Goal: Complete application form

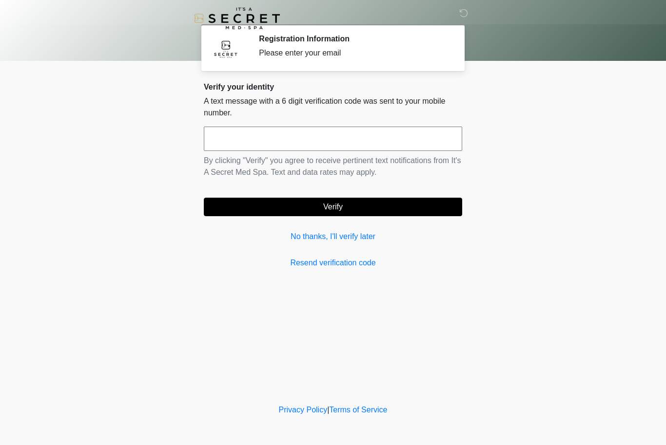
click at [326, 235] on link "No thanks, I'll verify later" at bounding box center [333, 237] width 258 height 12
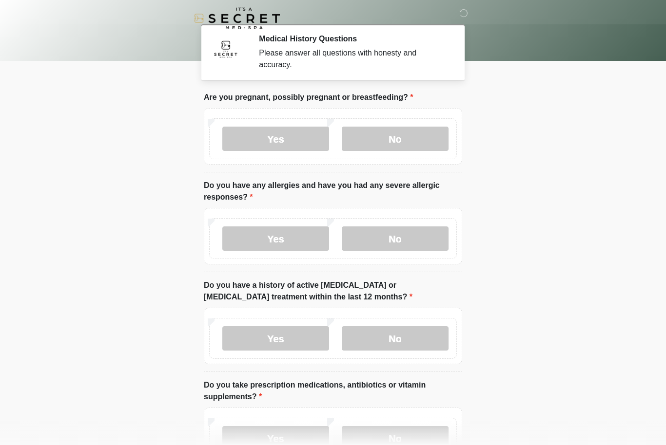
click at [412, 136] on label "No" at bounding box center [395, 139] width 107 height 24
click at [325, 410] on div "Yes No" at bounding box center [333, 436] width 258 height 57
click at [301, 234] on label "Yes" at bounding box center [275, 239] width 107 height 24
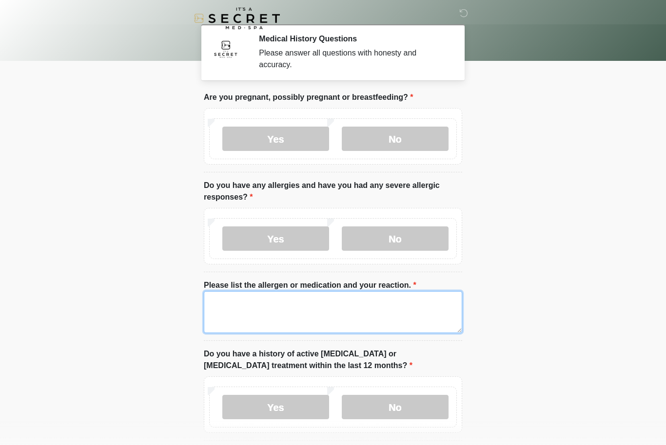
click at [385, 314] on textarea "Please list the allergen or medication and your reaction." at bounding box center [333, 312] width 258 height 42
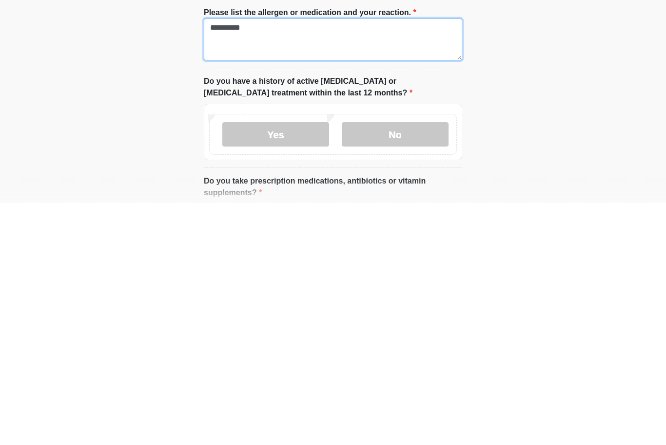
scroll to position [30, 0]
type textarea "*********"
click at [411, 365] on label "No" at bounding box center [395, 377] width 107 height 24
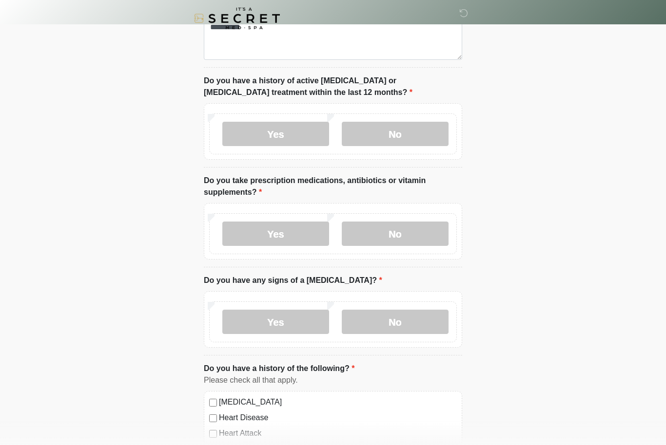
click at [298, 230] on label "Yes" at bounding box center [275, 234] width 107 height 24
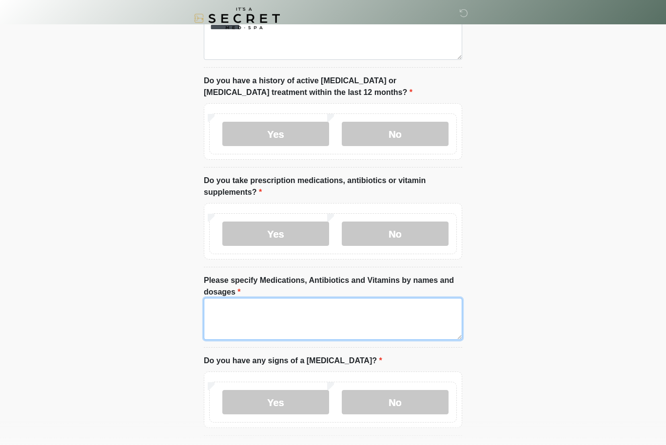
click at [361, 315] on textarea "Please specify Medications, Antibiotics and Vitamins by names and dosages" at bounding box center [333, 319] width 258 height 42
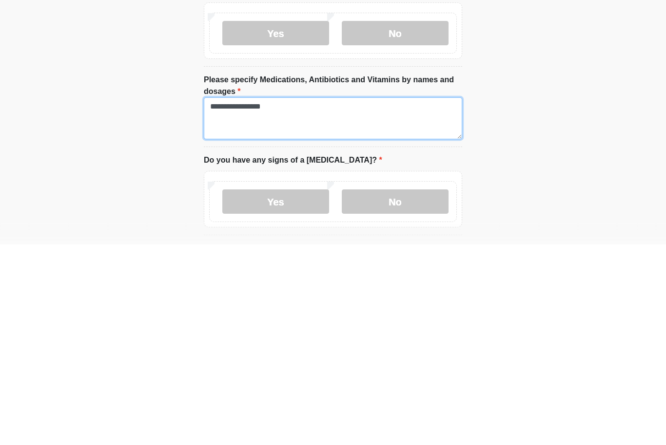
type textarea "**********"
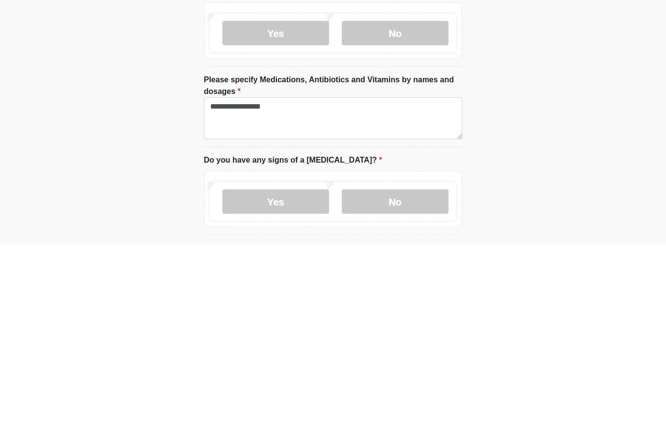
click at [414, 391] on label "No" at bounding box center [395, 403] width 107 height 24
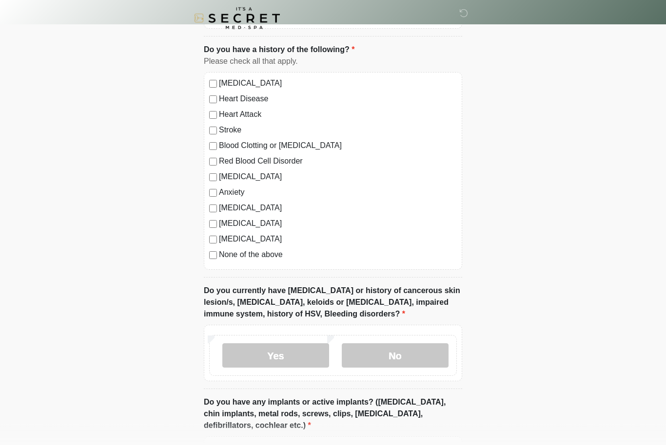
scroll to position [673, 0]
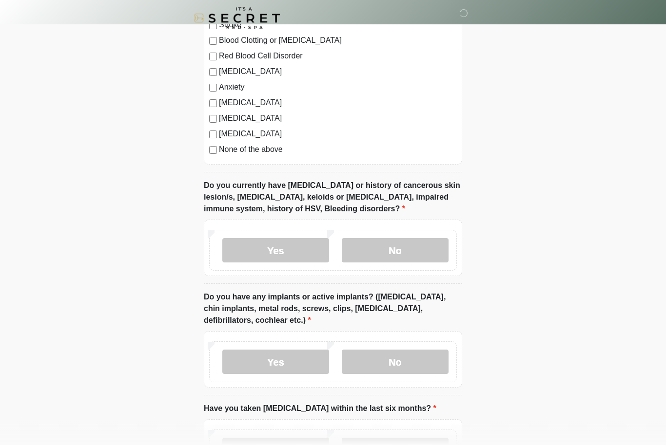
click at [412, 245] on label "No" at bounding box center [395, 251] width 107 height 24
click at [286, 357] on label "Yes" at bounding box center [275, 362] width 107 height 24
click at [385, 420] on input "What implants do you have and where?" at bounding box center [333, 424] width 258 height 19
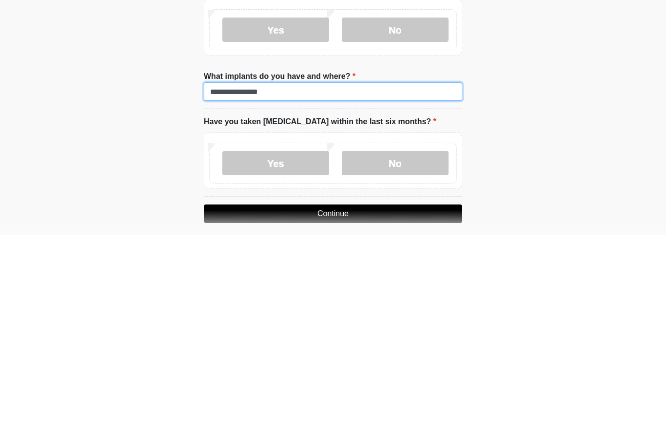
scroll to position [903, 0]
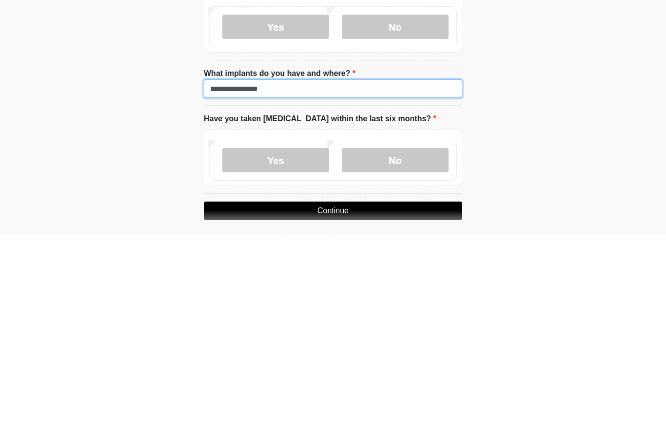
type input "**********"
click at [429, 359] on label "No" at bounding box center [395, 371] width 107 height 24
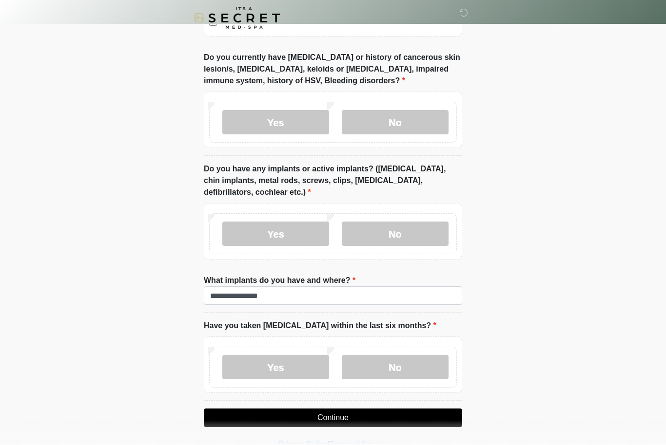
click at [371, 411] on button "Continue" at bounding box center [333, 418] width 258 height 19
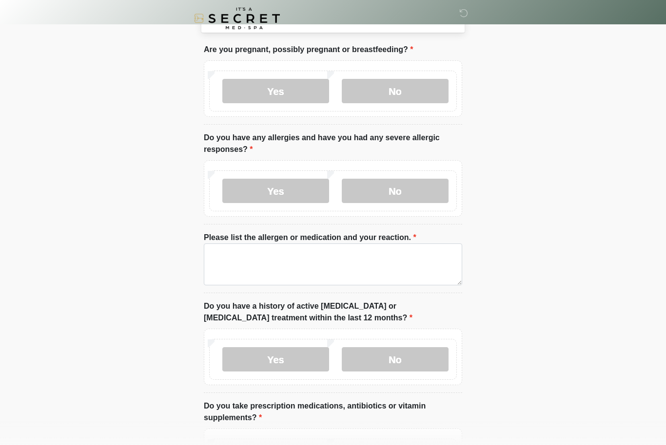
scroll to position [0, 0]
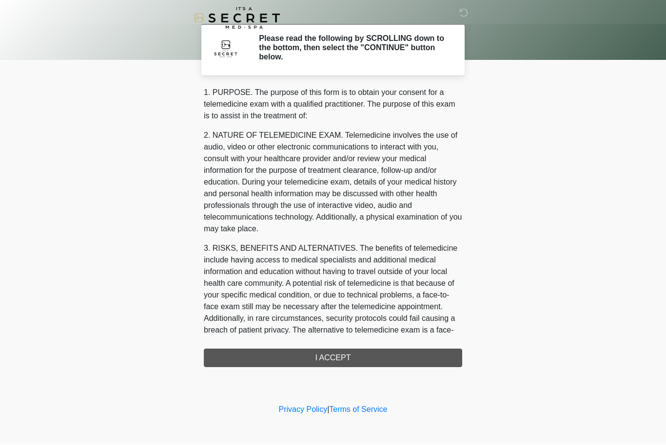
click at [433, 359] on div "1. PURPOSE. The purpose of this form is to obtain your consent for a telemedici…" at bounding box center [333, 227] width 258 height 281
click at [377, 349] on div "1. PURPOSE. The purpose of this form is to obtain your consent for a telemedici…" at bounding box center [333, 227] width 258 height 281
click at [356, 358] on div "1. PURPOSE. The purpose of this form is to obtain your consent for a telemedici…" at bounding box center [333, 227] width 258 height 281
click at [339, 361] on div "1. PURPOSE. The purpose of this form is to obtain your consent for a telemedici…" at bounding box center [333, 227] width 258 height 281
click at [334, 370] on div "‎ ‎ Please read the following by SCROLLING down to the bottom, then select the …" at bounding box center [333, 201] width 292 height 383
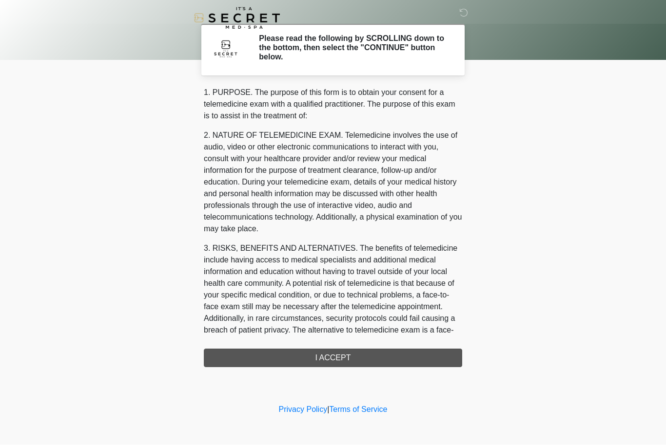
click at [333, 370] on div "‎ ‎ Please read the following by SCROLLING down to the bottom, then select the …" at bounding box center [333, 201] width 292 height 383
click at [329, 364] on div "1. PURPOSE. The purpose of this form is to obtain your consent for a telemedici…" at bounding box center [333, 227] width 258 height 281
click at [339, 355] on div "1. PURPOSE. The purpose of this form is to obtain your consent for a telemedici…" at bounding box center [333, 227] width 258 height 281
click at [350, 357] on div "1. PURPOSE. The purpose of this form is to obtain your consent for a telemedici…" at bounding box center [333, 227] width 258 height 281
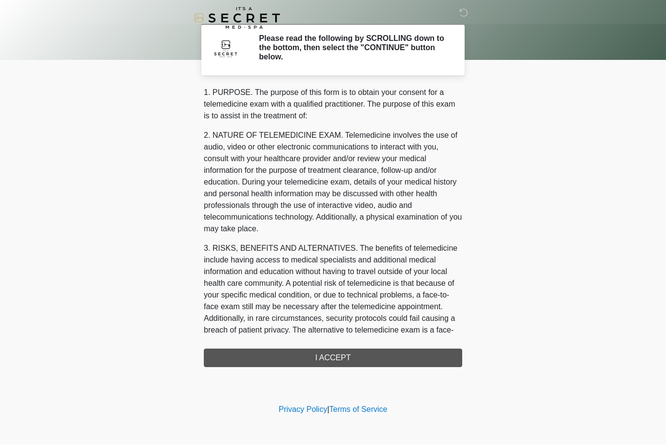
click at [378, 353] on div "1. PURPOSE. The purpose of this form is to obtain your consent for a telemedici…" at bounding box center [333, 227] width 258 height 281
click at [358, 366] on div "1. PURPOSE. The purpose of this form is to obtain your consent for a telemedici…" at bounding box center [333, 227] width 258 height 281
click at [351, 365] on div "1. PURPOSE. The purpose of this form is to obtain your consent for a telemedici…" at bounding box center [333, 227] width 258 height 281
click at [350, 365] on div "1. PURPOSE. The purpose of this form is to obtain your consent for a telemedici…" at bounding box center [333, 227] width 258 height 281
click at [391, 53] on h2 "Please read the following by SCROLLING down to the bottom, then select the "CON…" at bounding box center [353, 48] width 189 height 28
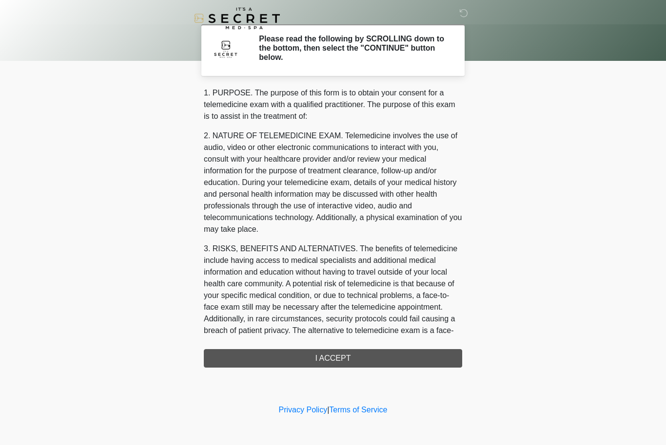
click at [376, 359] on div "1. PURPOSE. The purpose of this form is to obtain your consent for a telemedici…" at bounding box center [333, 227] width 258 height 281
click at [356, 361] on div "1. PURPOSE. The purpose of this form is to obtain your consent for a telemedici…" at bounding box center [333, 227] width 258 height 281
click at [336, 362] on div "1. PURPOSE. The purpose of this form is to obtain your consent for a telemedici…" at bounding box center [333, 227] width 258 height 281
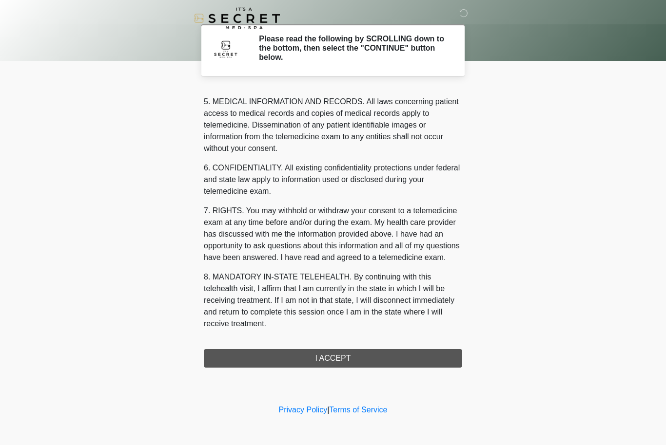
scroll to position [338, 0]
click at [372, 354] on button "I ACCEPT" at bounding box center [333, 358] width 258 height 19
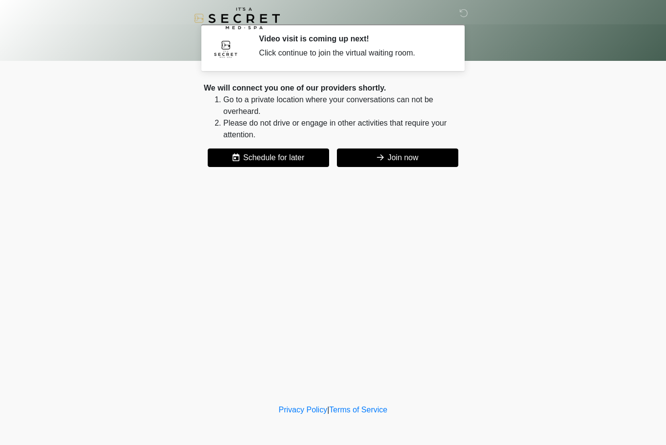
click at [416, 164] on button "Join now" at bounding box center [397, 158] width 121 height 19
